Goal: Obtain resource: Obtain resource

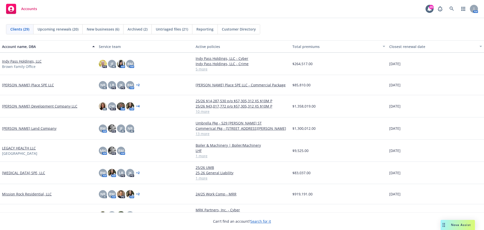
scroll to position [277, 0]
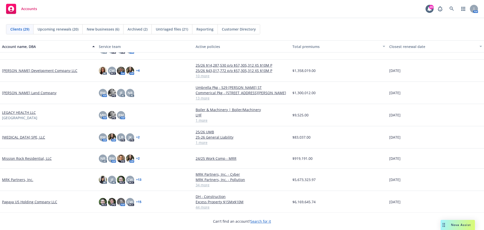
click at [32, 157] on link "Mission Rock Residential, LLC" at bounding box center [27, 157] width 50 height 5
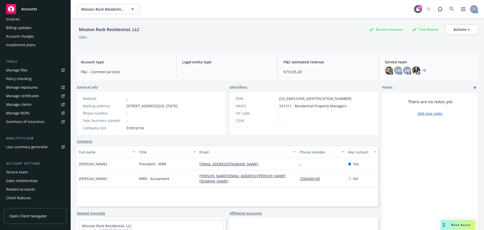
scroll to position [107, 0]
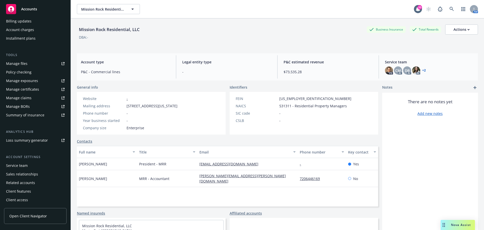
click at [22, 62] on div "Manage files" at bounding box center [16, 63] width 21 height 8
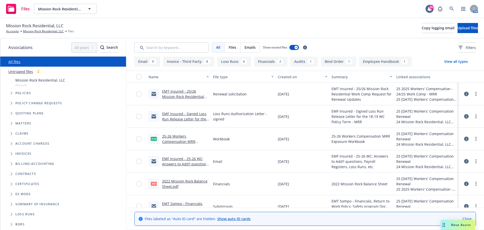
click at [11, 184] on icon "Folder Tree Example" at bounding box center [12, 183] width 2 height 3
click at [16, 193] on icon "Folder Tree Example" at bounding box center [16, 192] width 2 height 3
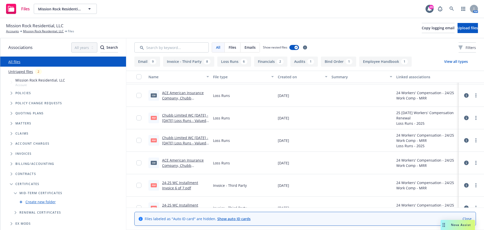
click at [48, 193] on span "Mid-term certificates" at bounding box center [40, 192] width 43 height 3
click at [29, 184] on span "Certificates" at bounding box center [27, 183] width 24 height 3
click at [12, 114] on icon "Tree Example" at bounding box center [12, 113] width 2 height 3
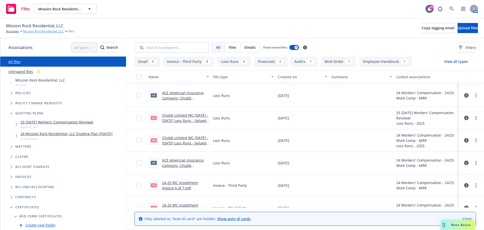
click at [35, 31] on link "Mission Rock Residential, LLC" at bounding box center [43, 31] width 41 height 5
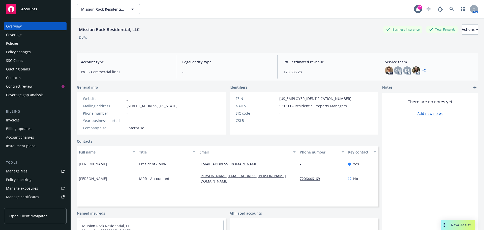
click at [30, 195] on div "Manage certificates" at bounding box center [22, 196] width 33 height 8
